Goal: Find contact information: Find contact information

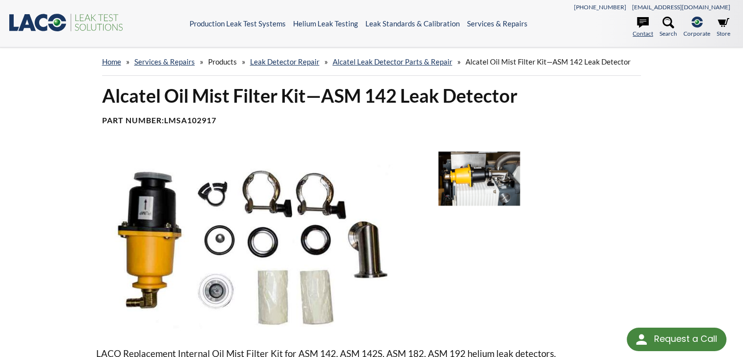
drag, startPoint x: 645, startPoint y: 25, endPoint x: 635, endPoint y: 34, distance: 13.1
click at [635, 34] on link "Contact" at bounding box center [643, 28] width 21 height 22
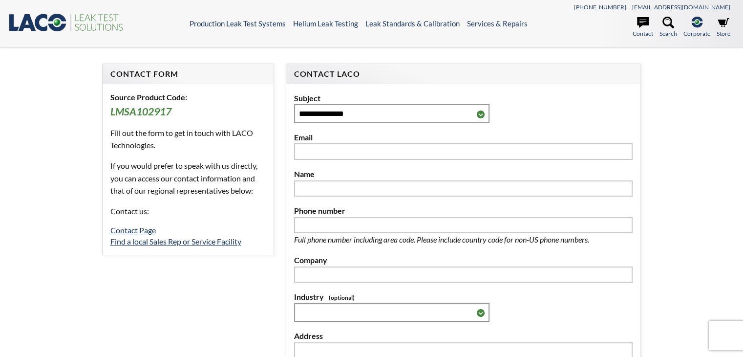
select select "Language Translate Widget"
drag, startPoint x: 747, startPoint y: 22, endPoint x: 723, endPoint y: -43, distance: 68.2
click at [723, 0] on html "Request a Call Request a Call <- Close Production Leak Test Systems -> <- Close…" at bounding box center [371, 178] width 743 height 357
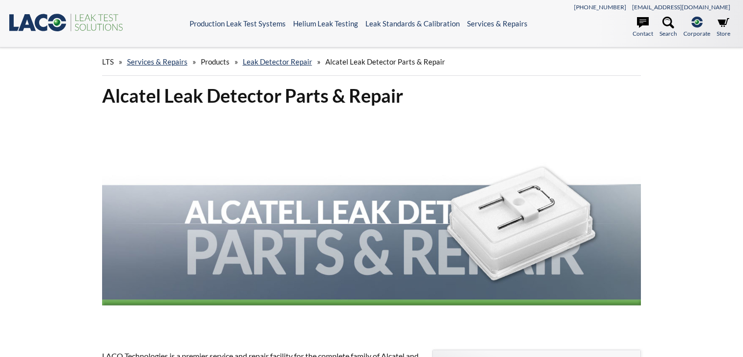
select select "Language Translate Widget"
